Goal: Check status: Check status

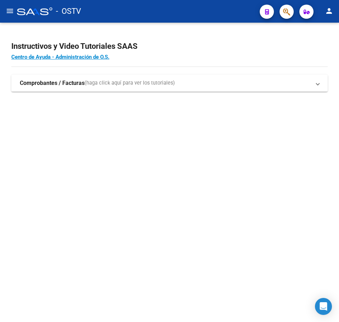
click at [128, 166] on mat-sidenav-content "Instructivos y Video Tutoriales SAAS Centro de Ayuda - Administración de O.S. C…" at bounding box center [169, 172] width 339 height 299
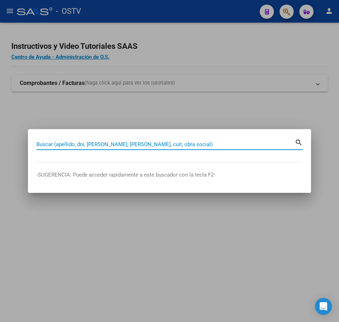
paste input "31902396"
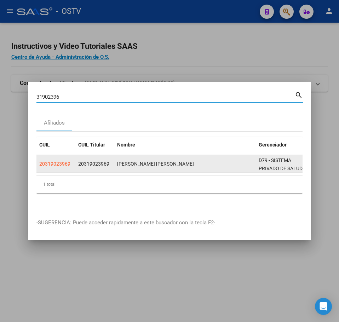
click at [55, 161] on span "20319023969" at bounding box center [54, 164] width 31 height 6
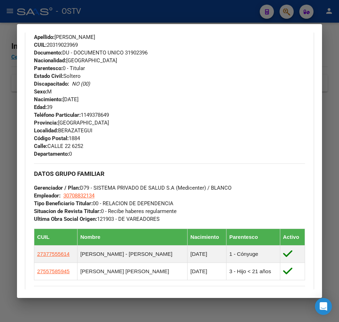
scroll to position [398, 0]
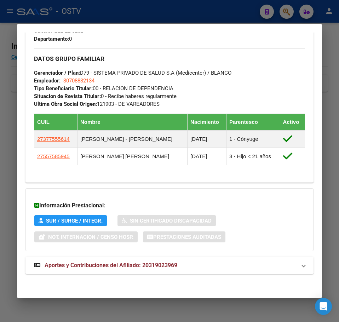
click at [113, 258] on mat-expansion-panel-header "Aportes y Contribuciones del Afiliado: 20319023969" at bounding box center [169, 265] width 288 height 17
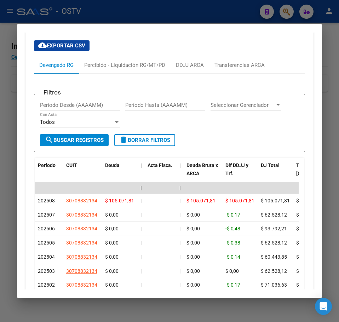
scroll to position [673, 0]
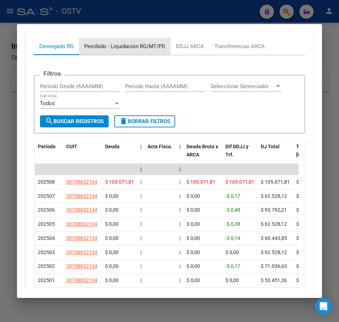
click at [111, 51] on div "Percibido - Liquidación RG/MT/PD" at bounding box center [125, 46] width 92 height 17
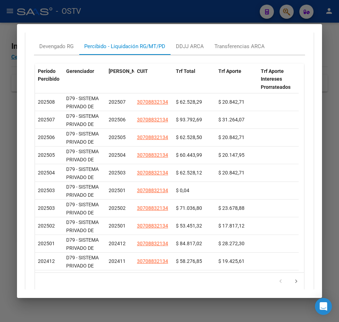
drag, startPoint x: 10, startPoint y: 69, endPoint x: 51, endPoint y: 100, distance: 51.8
click at [10, 69] on div at bounding box center [169, 161] width 339 height 322
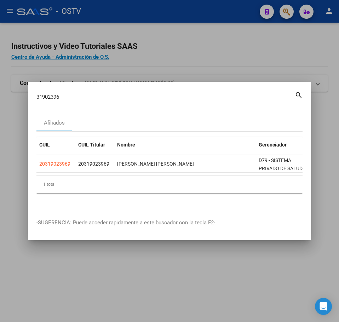
click at [60, 97] on input "31902396" at bounding box center [165, 97] width 258 height 6
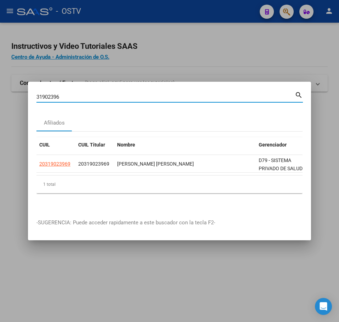
paste input "25817002"
type input "25817002"
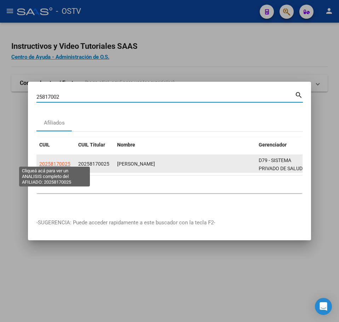
click at [67, 163] on span "20258170025" at bounding box center [54, 164] width 31 height 6
type textarea "20258170025"
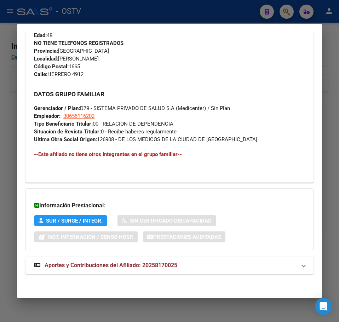
click at [138, 265] on span "Aportes y Contribuciones del Afiliado: 20258170025" at bounding box center [111, 265] width 133 height 7
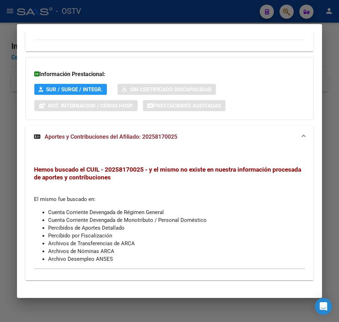
scroll to position [493, 0]
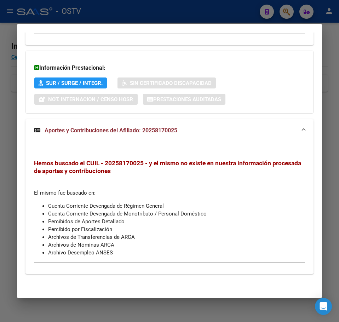
click at [13, 182] on div at bounding box center [169, 161] width 339 height 322
